Goal: Task Accomplishment & Management: Use online tool/utility

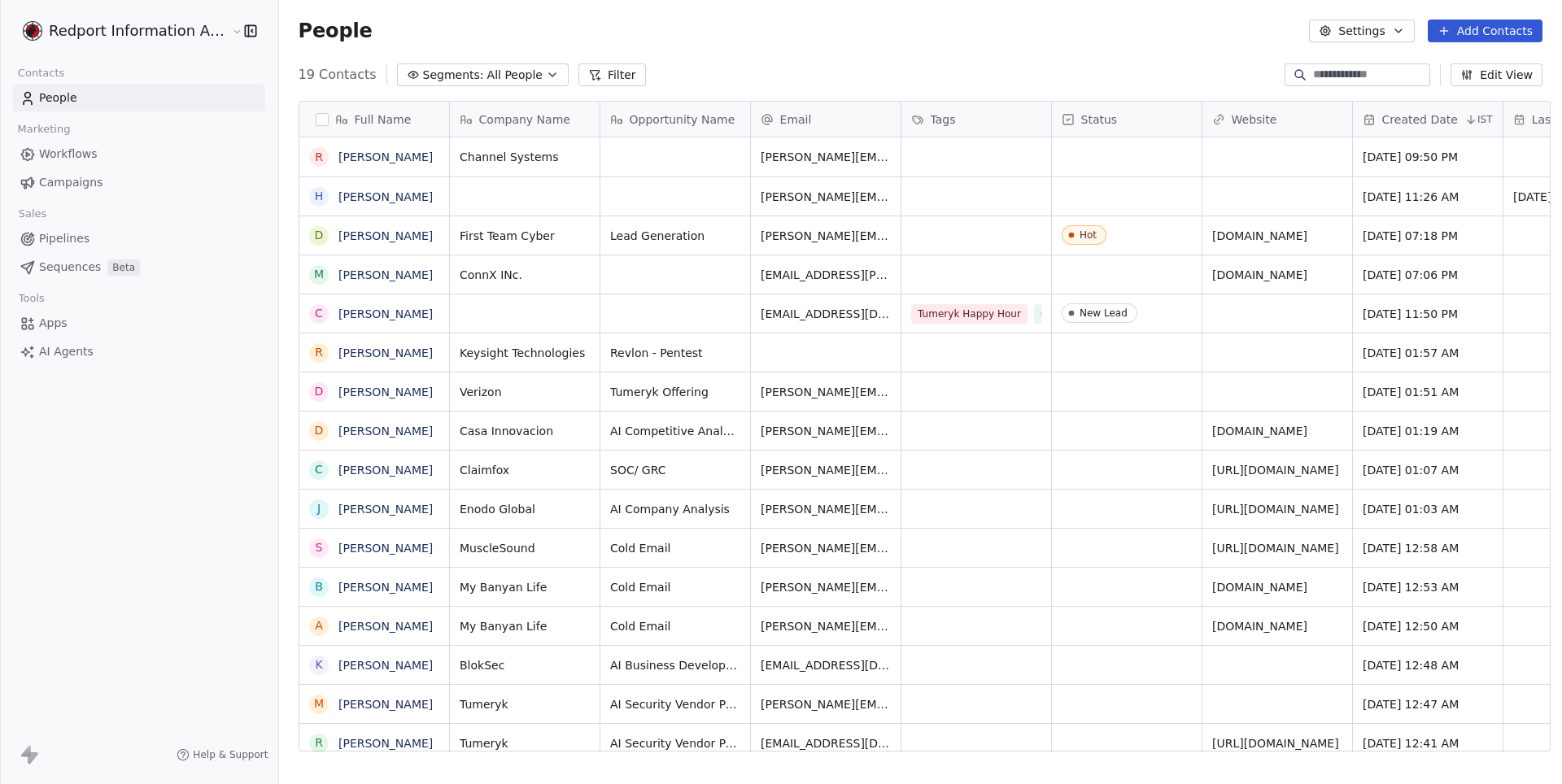
scroll to position [689, 1291]
click at [316, 121] on button "button" at bounding box center [322, 119] width 13 height 13
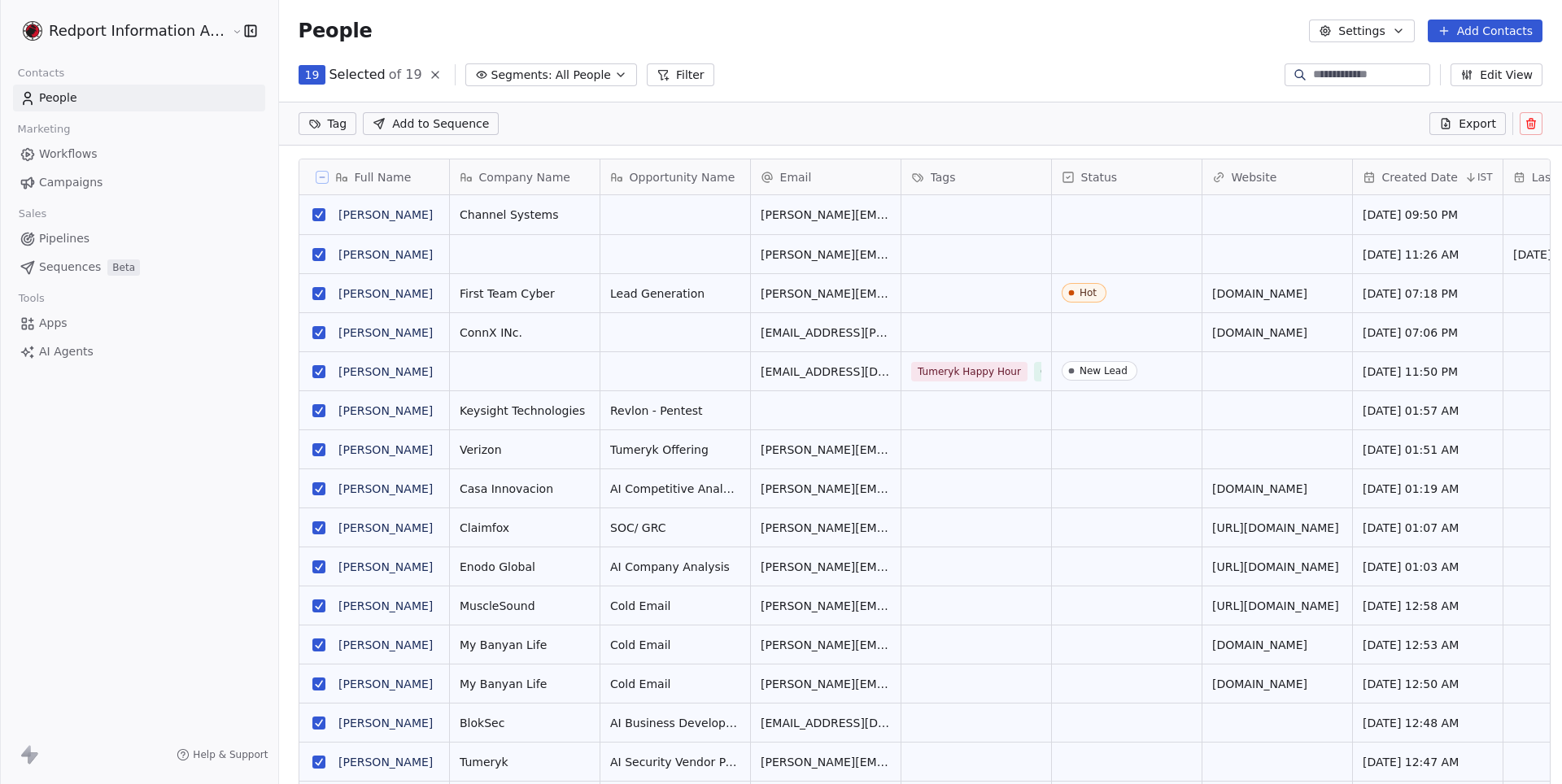
scroll to position [632, 1291]
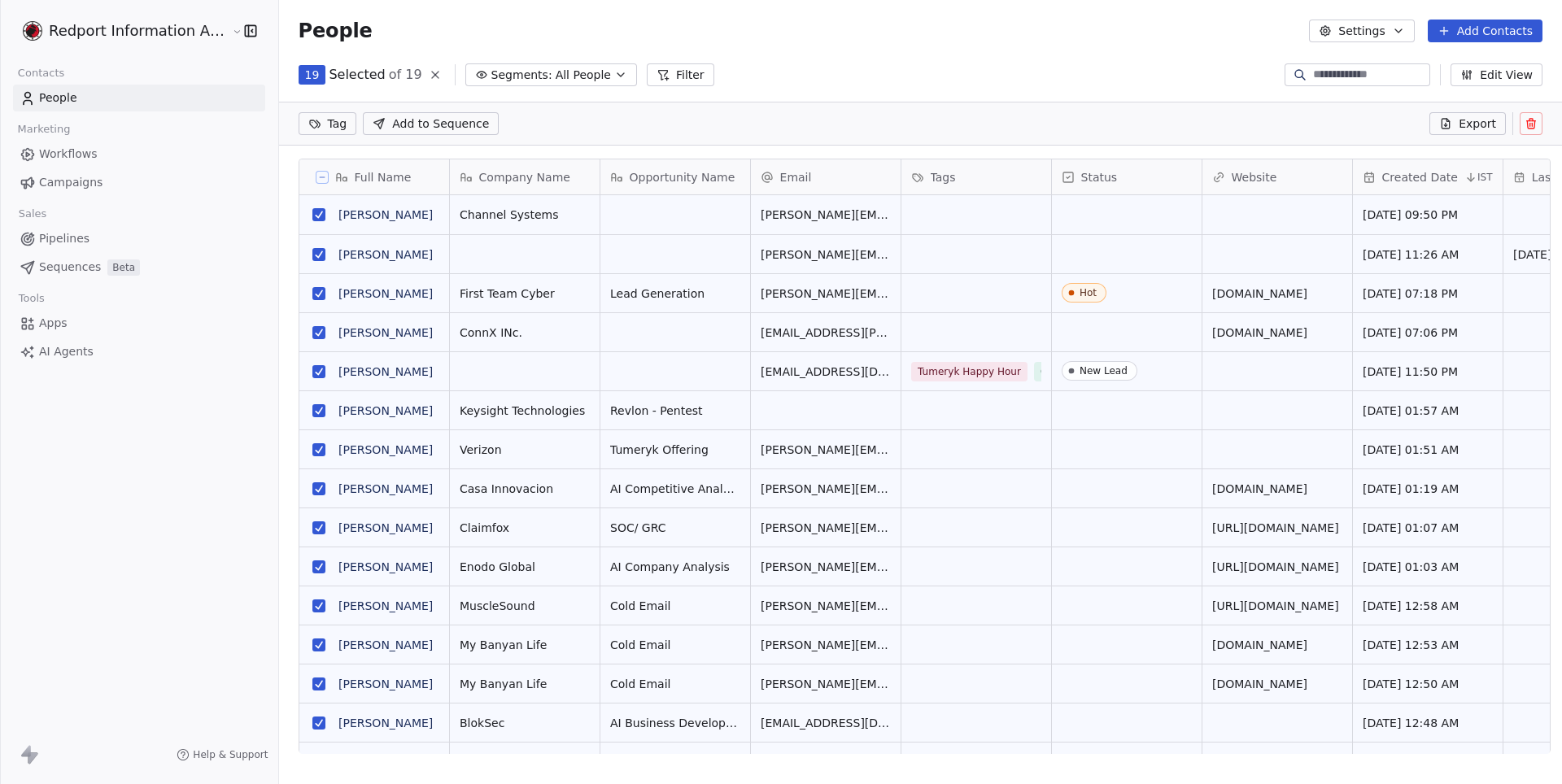
click at [318, 176] on icon at bounding box center [322, 176] width 8 height 8
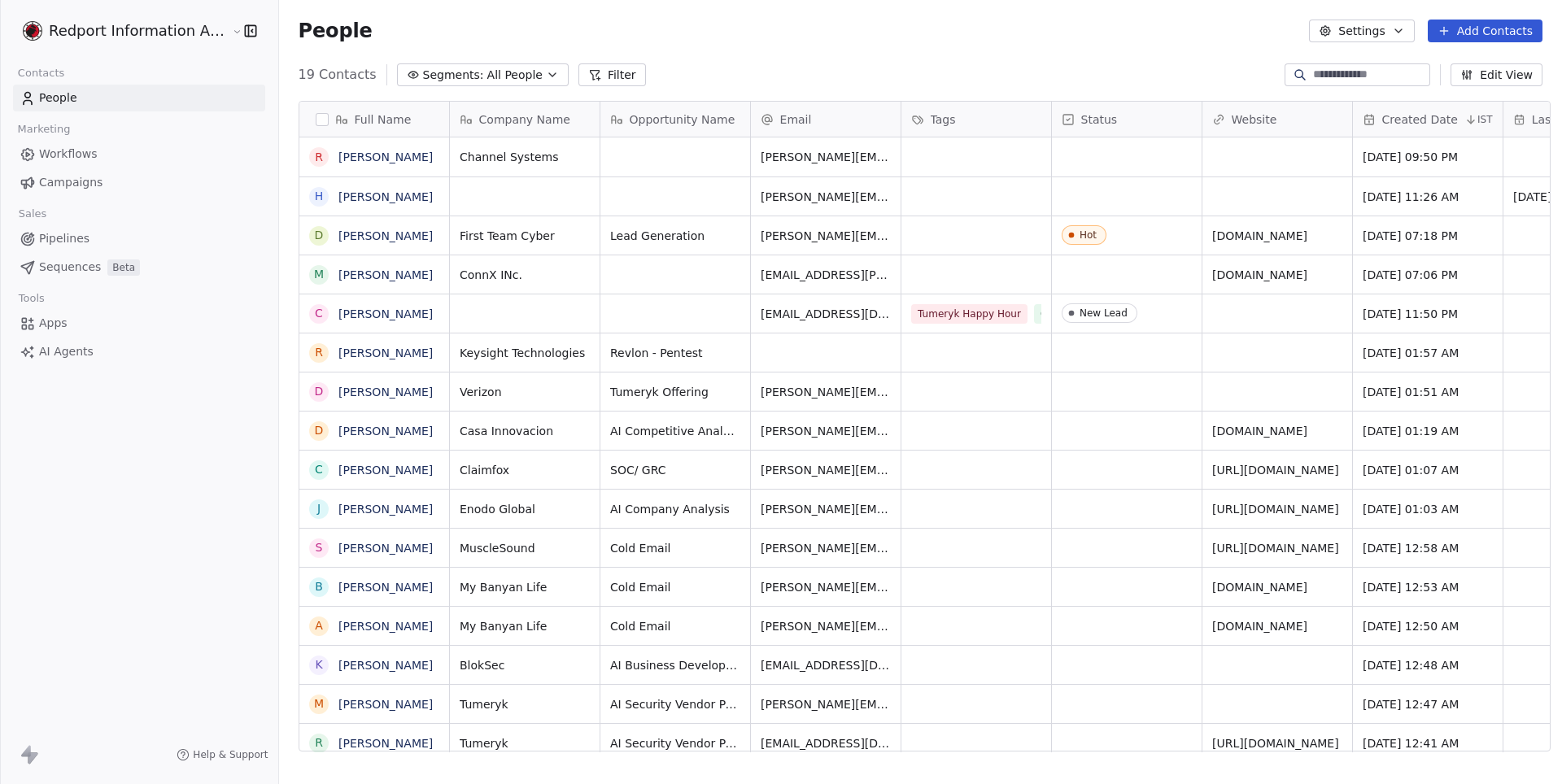
scroll to position [689, 1291]
click at [319, 122] on button "button" at bounding box center [322, 119] width 13 height 13
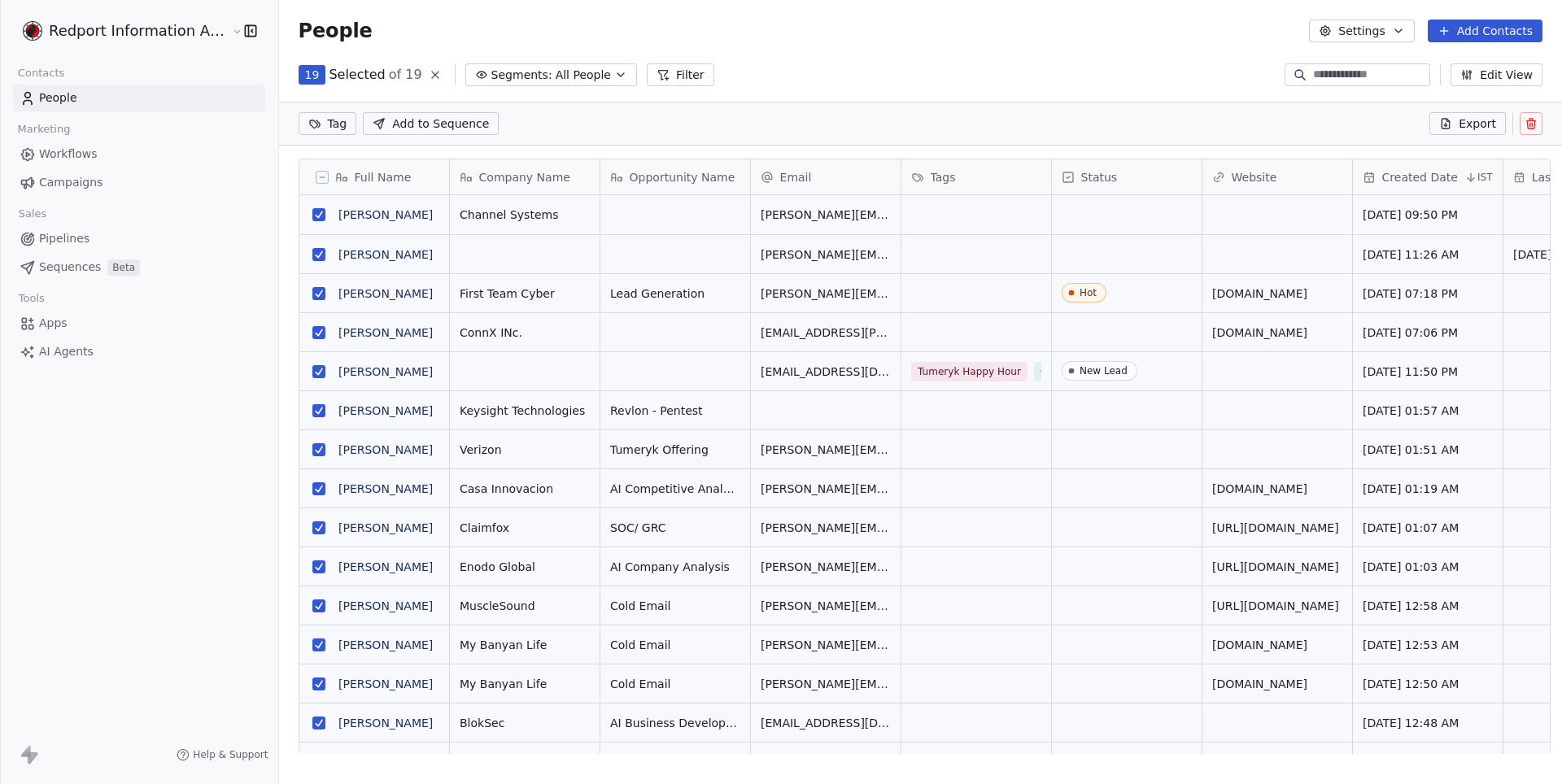
scroll to position [632, 1291]
click at [1486, 133] on button "Export" at bounding box center [1467, 123] width 76 height 23
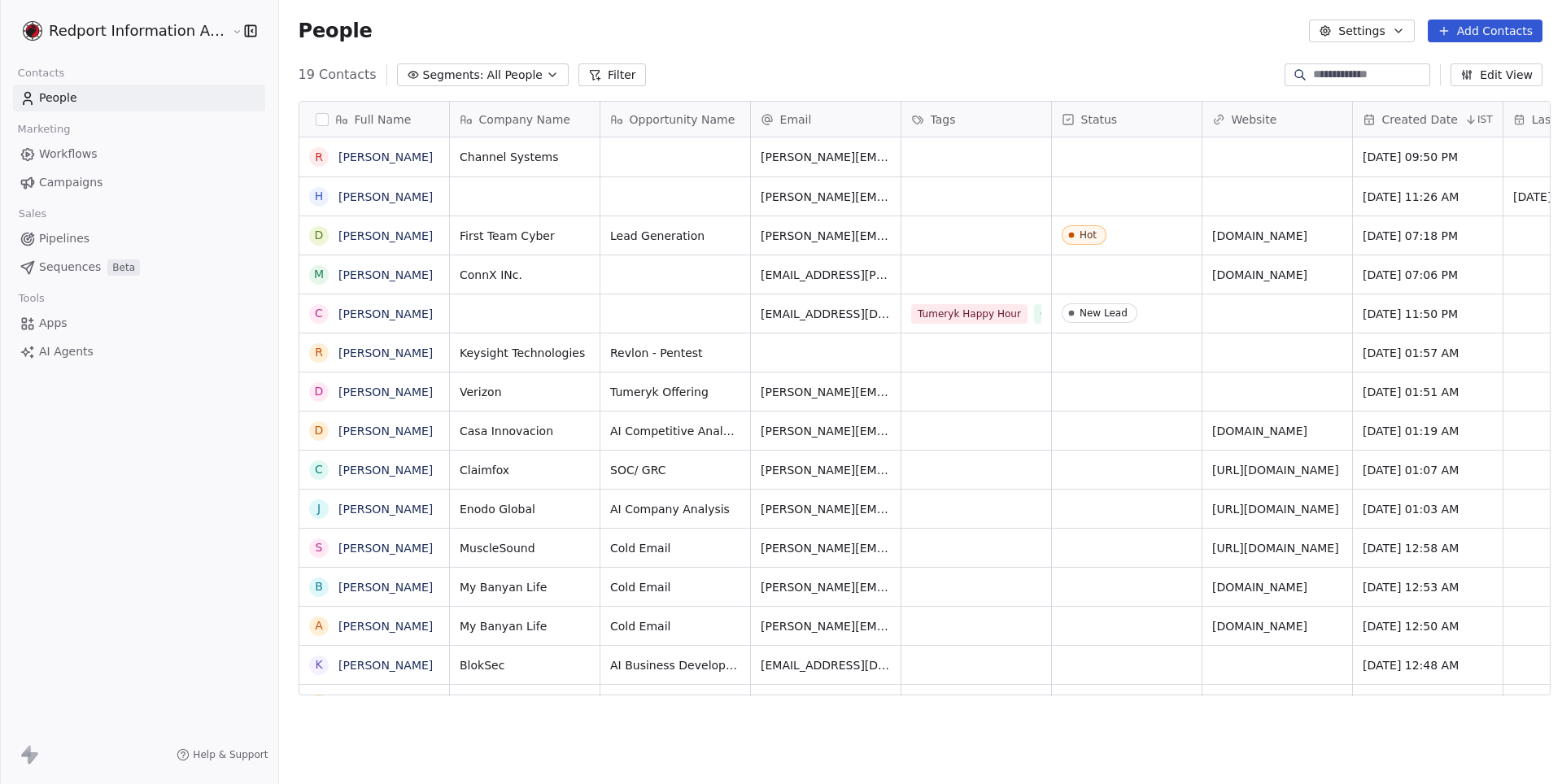
scroll to position [689, 1291]
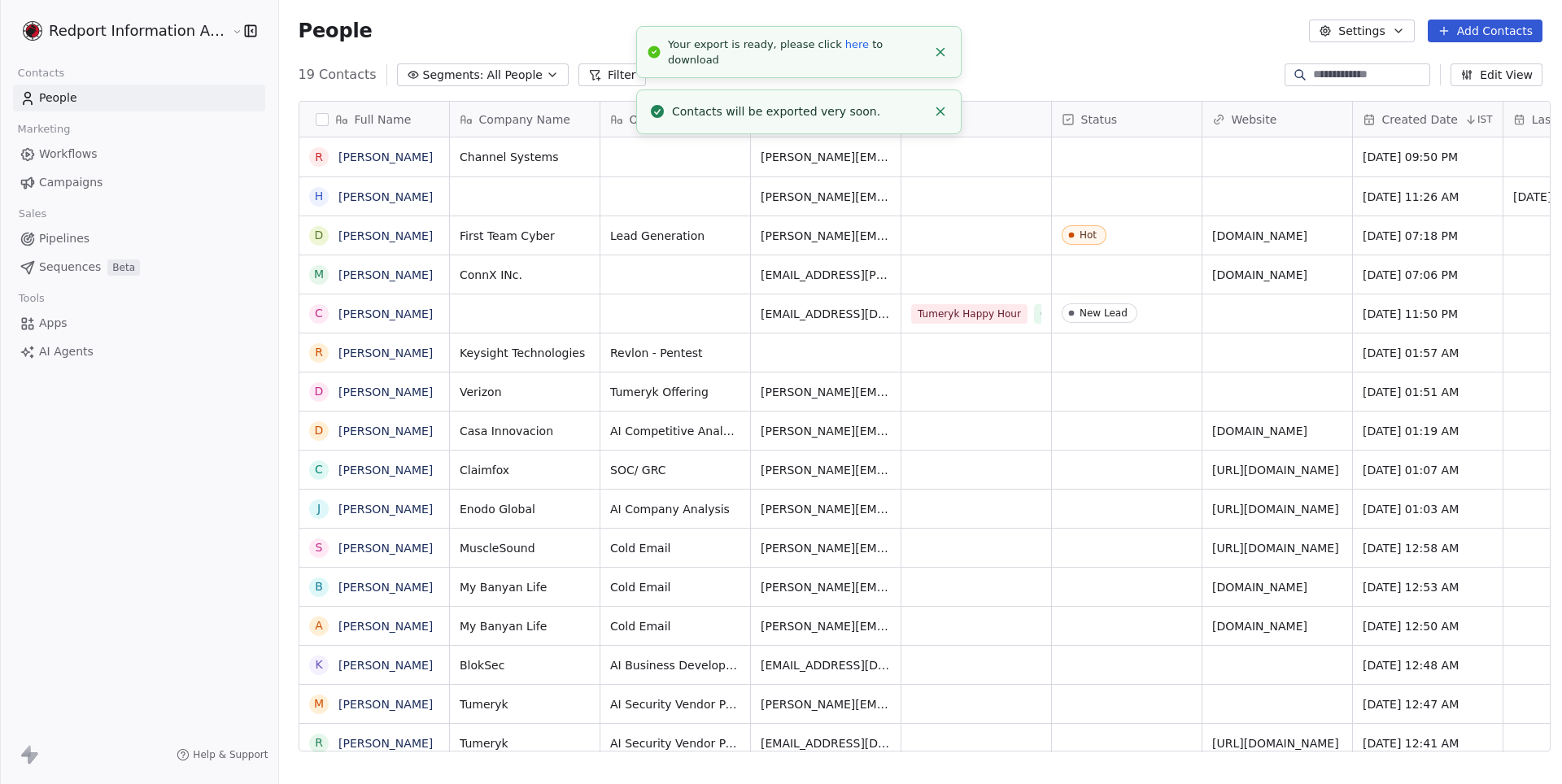
click at [848, 40] on link "here" at bounding box center [857, 44] width 24 height 12
click at [849, 46] on link "here" at bounding box center [857, 44] width 24 height 12
click at [1390, 32] on button "Settings" at bounding box center [1362, 30] width 105 height 23
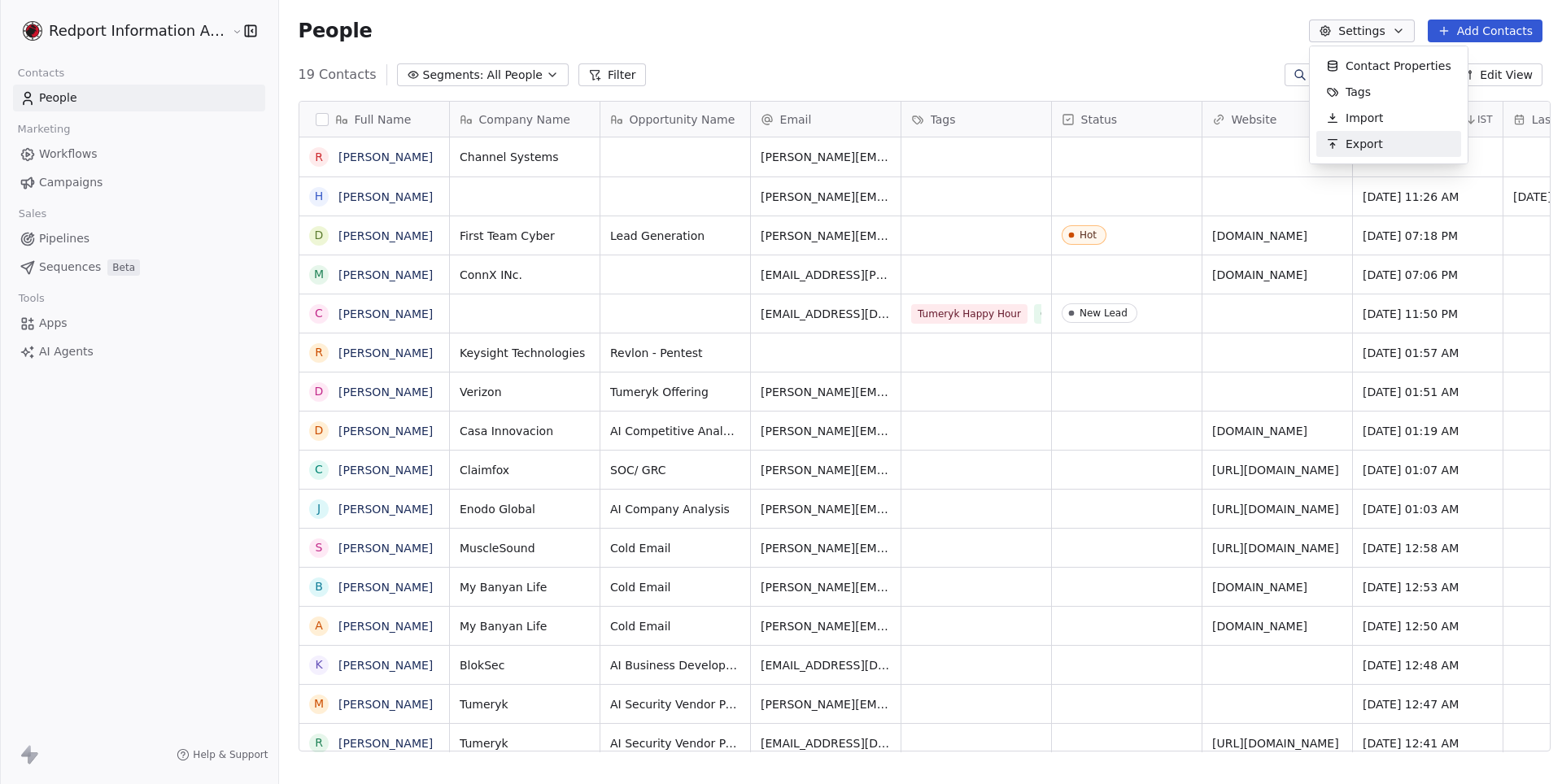
click at [1374, 142] on span "Export" at bounding box center [1364, 144] width 38 height 17
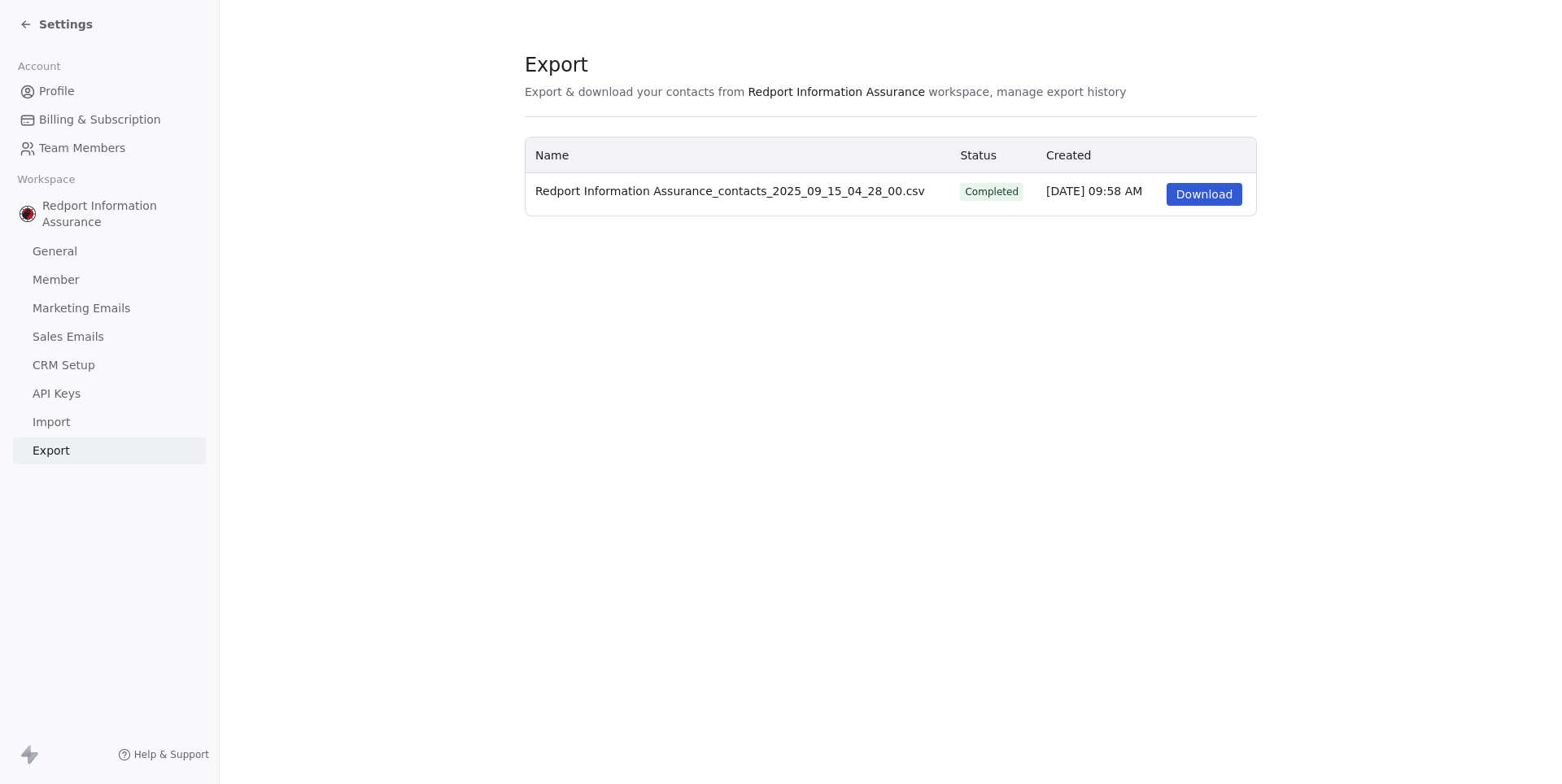
click at [729, 469] on div "Export Export & download your contacts from Redport Information Assurance works…" at bounding box center [891, 392] width 1342 height 784
click at [78, 28] on span "Settings" at bounding box center [65, 25] width 53 height 17
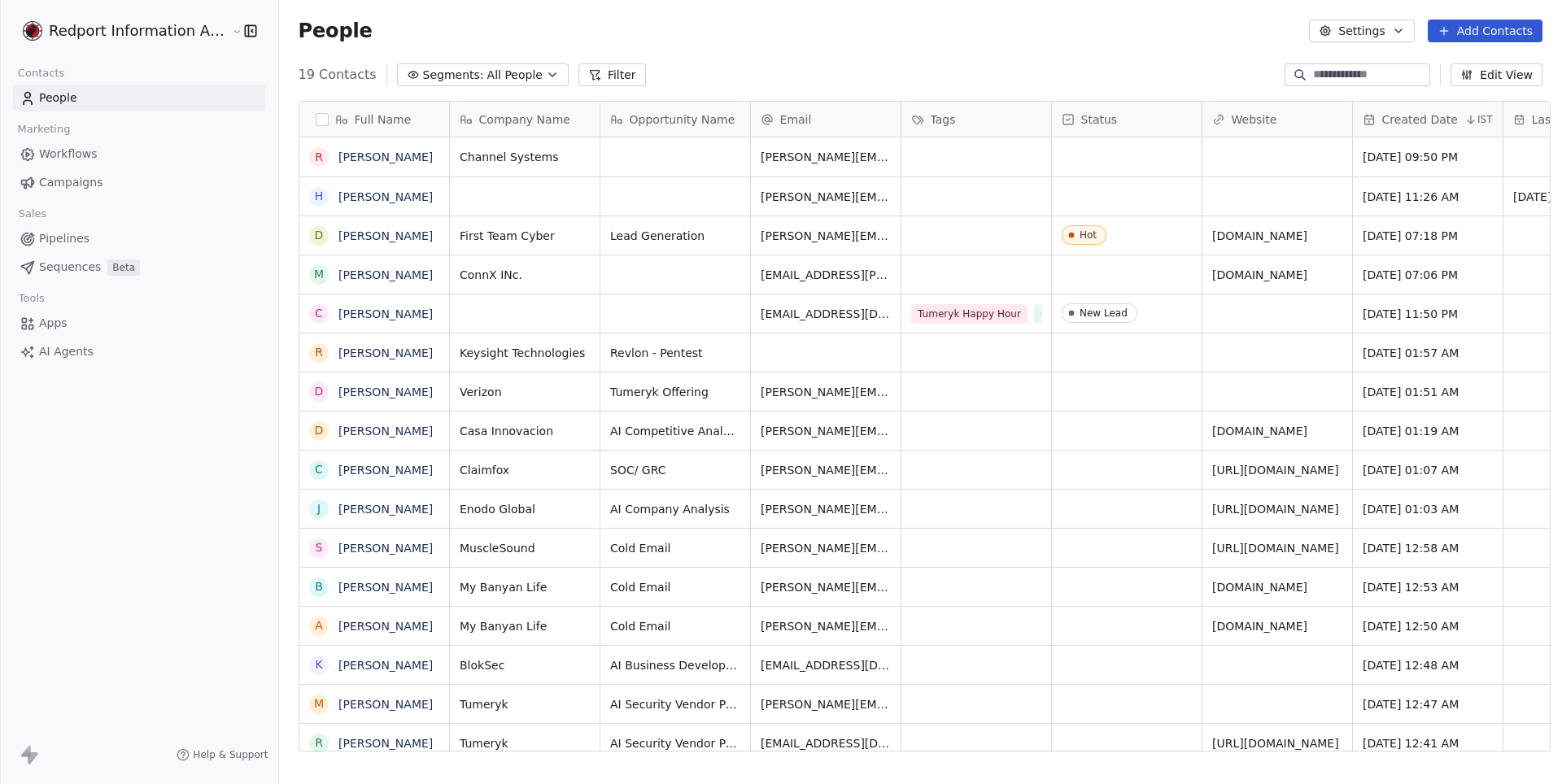
scroll to position [689, 1291]
click at [315, 121] on button "button" at bounding box center [322, 119] width 13 height 13
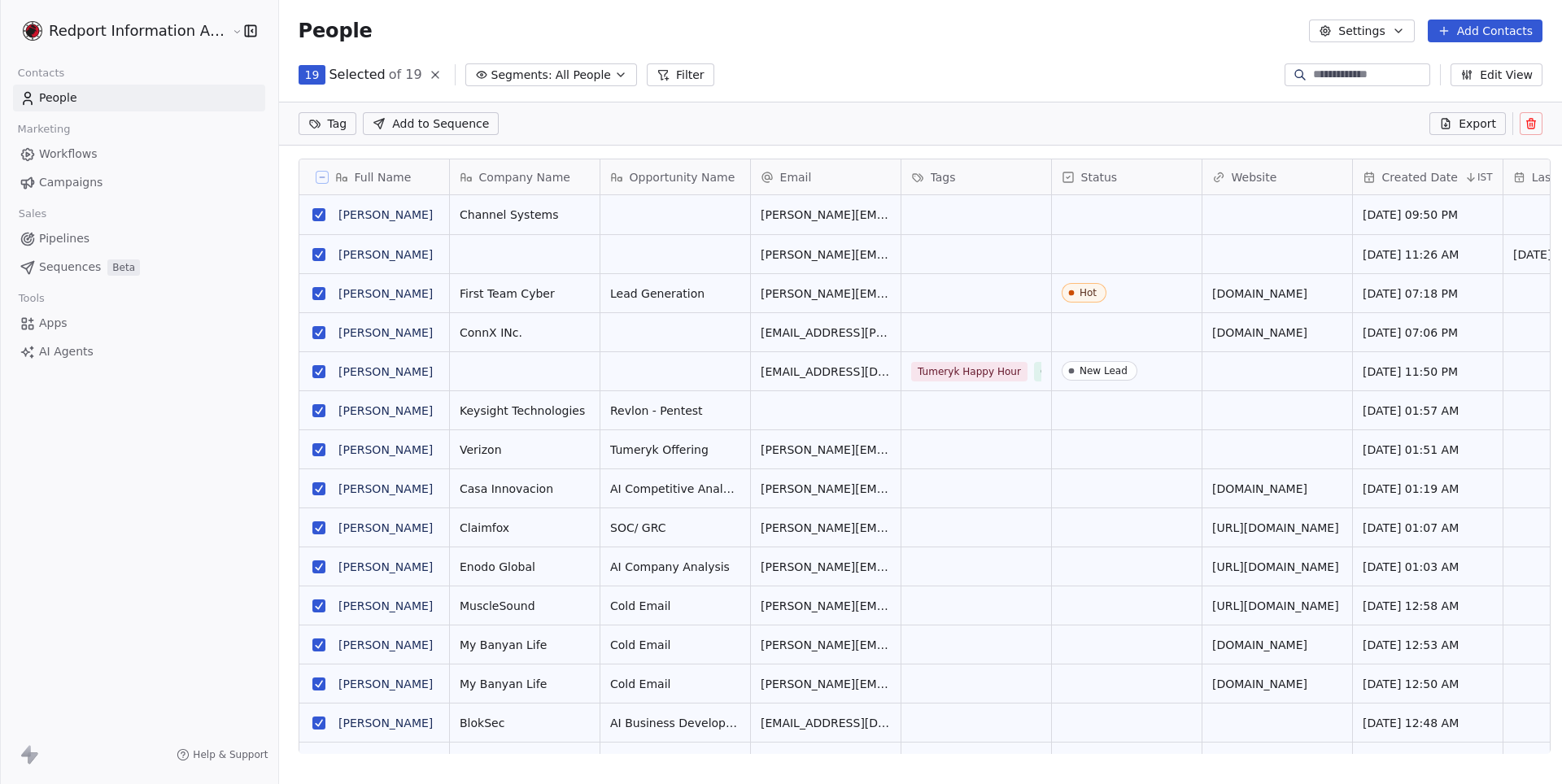
scroll to position [632, 1291]
click at [1400, 37] on icon "button" at bounding box center [1398, 31] width 13 height 13
